Goal: Navigation & Orientation: Find specific page/section

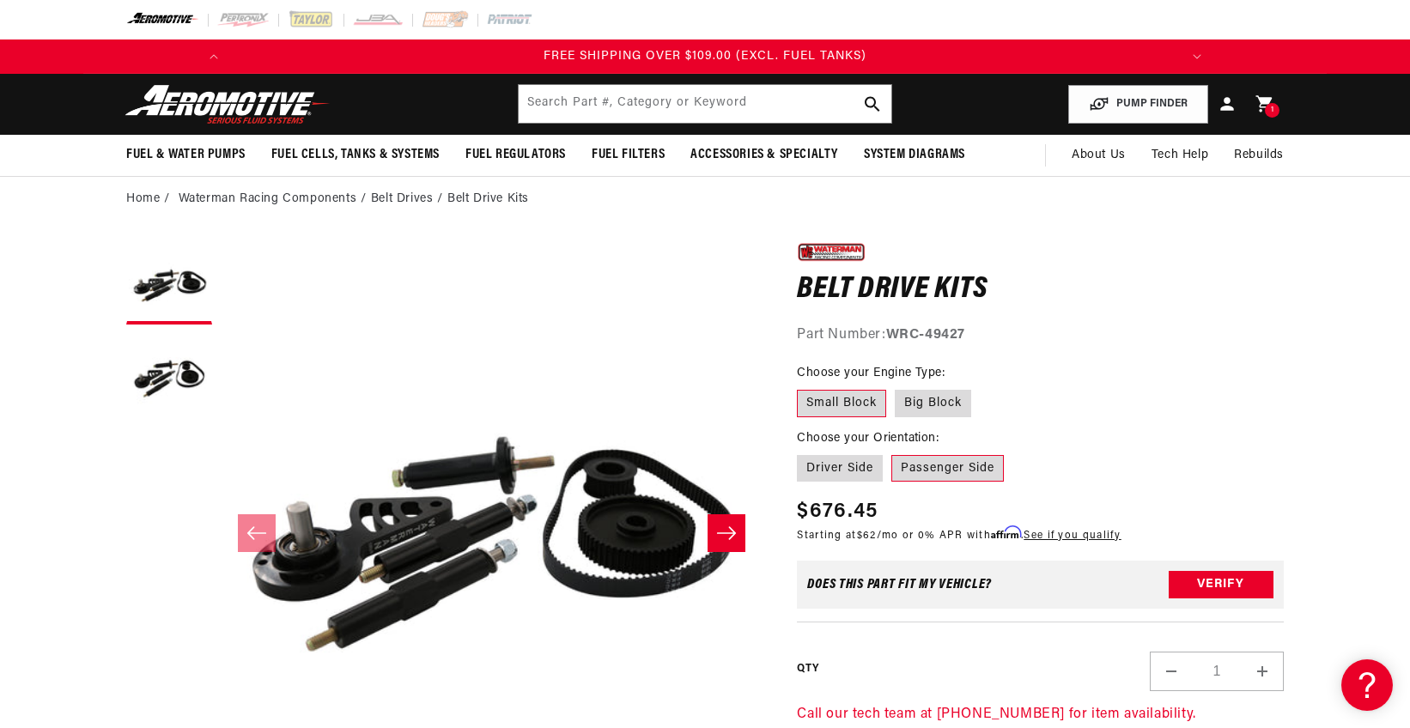
scroll to position [0, 1948]
click at [1282, 356] on div "0.0 star rating Write a review Belt Drive Kits Belt Drive Kits 0.0 star rating …" at bounding box center [1040, 569] width 487 height 661
click at [1238, 332] on div "Part Number: WRC-49427" at bounding box center [1040, 336] width 487 height 22
click at [1212, 321] on div "0.0 star rating Write a review Belt Drive Kits Belt Drive Kits 0.0 star rating …" at bounding box center [1040, 293] width 487 height 108
click at [1209, 325] on div "Part Number: WRC-49427" at bounding box center [1040, 336] width 487 height 22
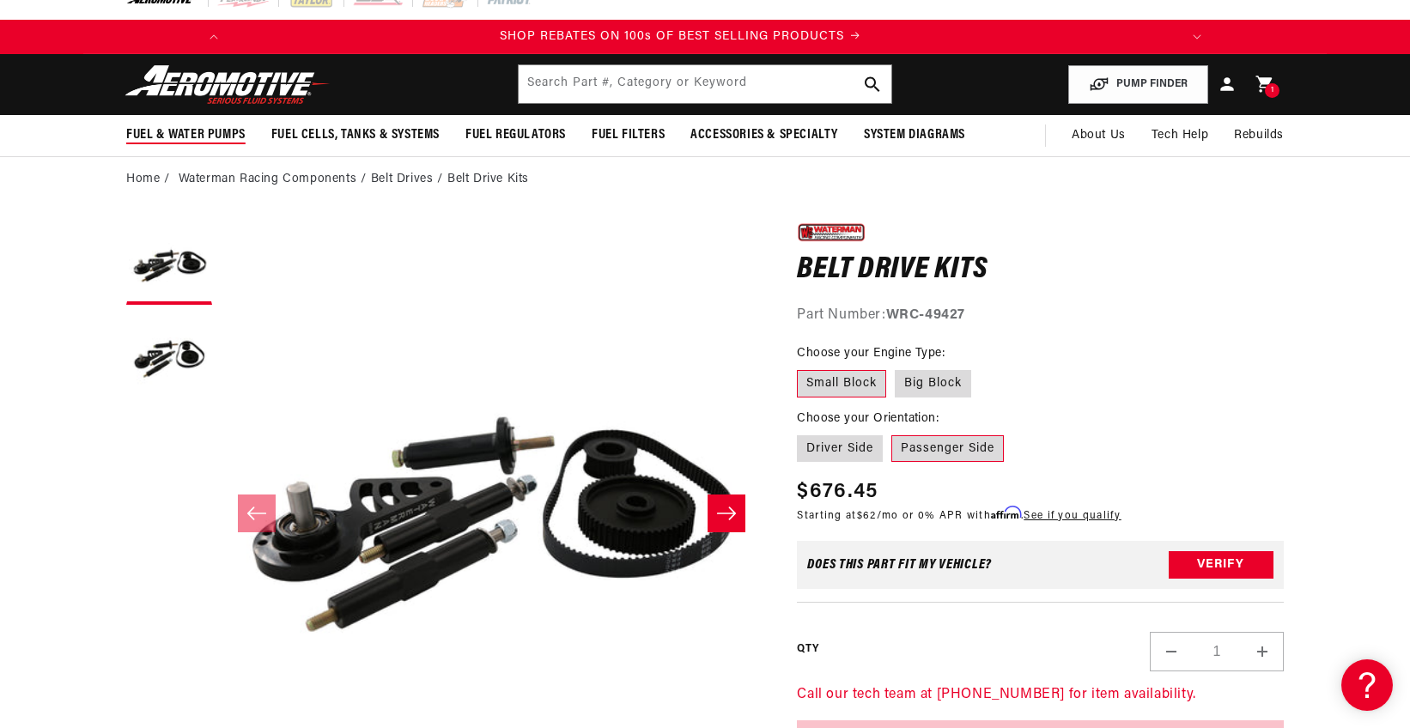
scroll to position [0, 0]
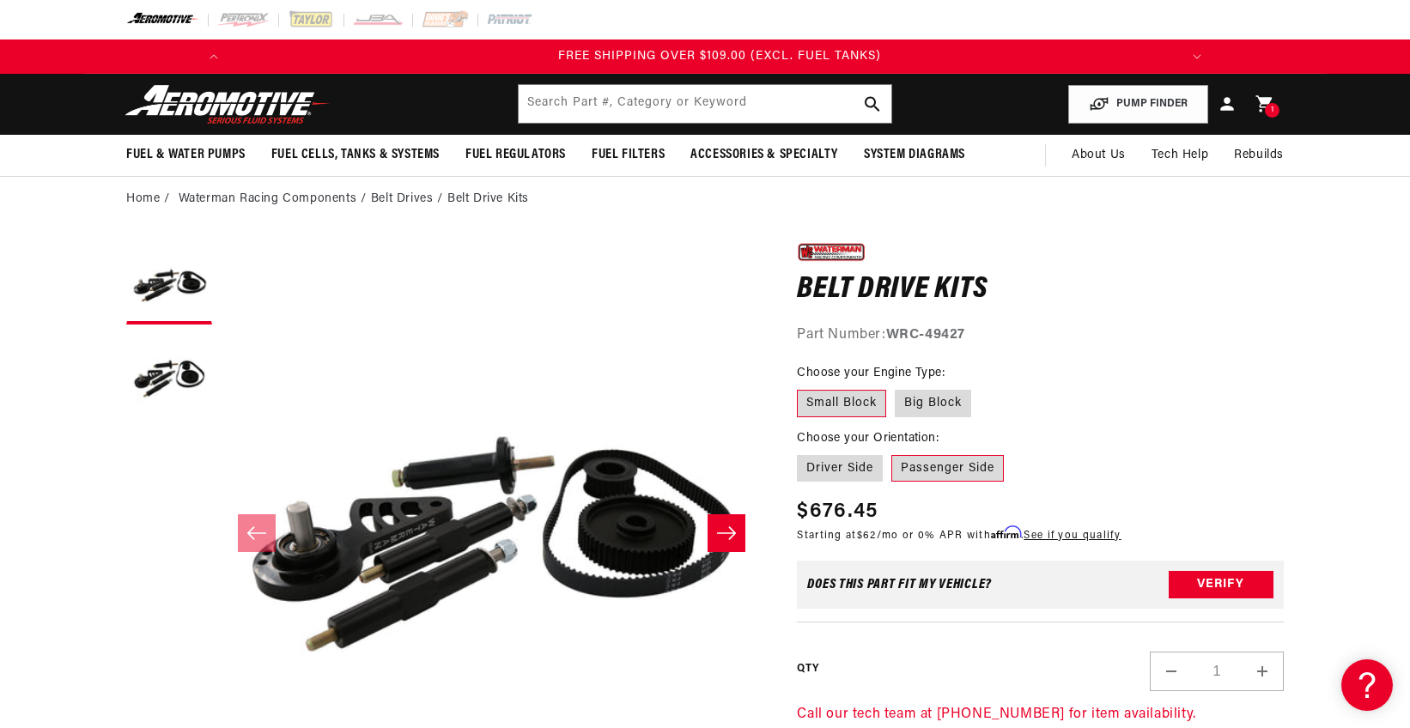
click at [224, 117] on img at bounding box center [227, 104] width 215 height 40
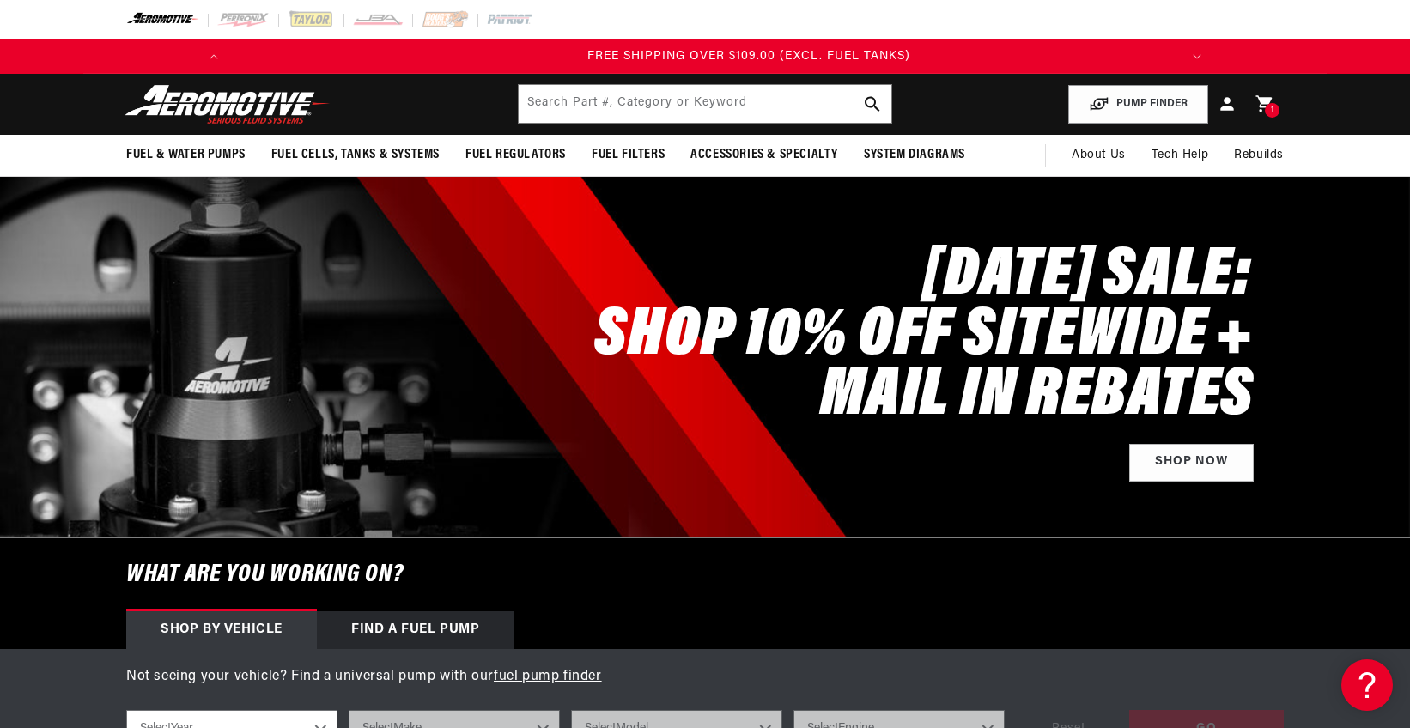
scroll to position [0, 1948]
